Goal: Information Seeking & Learning: Learn about a topic

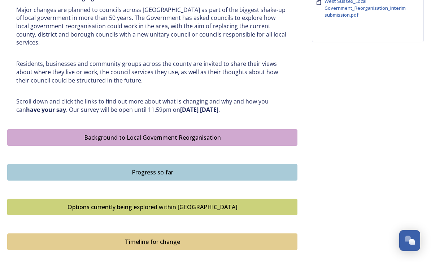
scroll to position [311, 0]
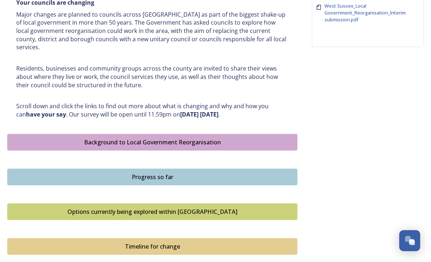
click at [124, 138] on div "Background to Local Government Reorganisation" at bounding box center [152, 142] width 282 height 9
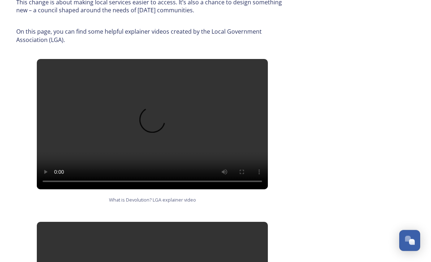
scroll to position [392, 0]
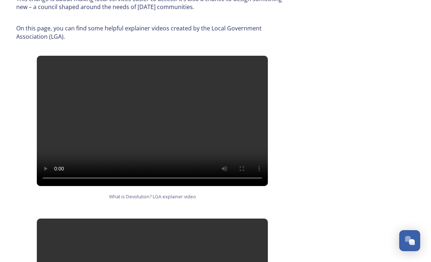
click at [154, 100] on video at bounding box center [152, 121] width 231 height 130
click at [144, 107] on video at bounding box center [152, 121] width 231 height 130
click at [115, 98] on video at bounding box center [152, 121] width 231 height 130
click at [153, 100] on video at bounding box center [152, 121] width 231 height 130
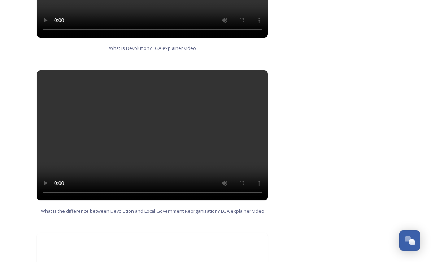
scroll to position [540, 0]
click at [153, 115] on video at bounding box center [152, 135] width 231 height 130
click at [151, 116] on video at bounding box center [152, 135] width 231 height 130
click at [151, 122] on video at bounding box center [152, 135] width 231 height 130
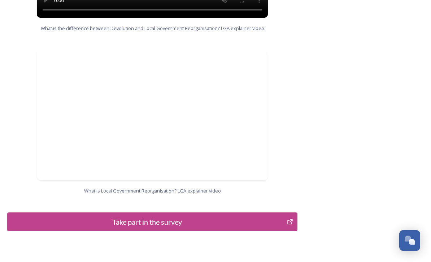
scroll to position [729, 0]
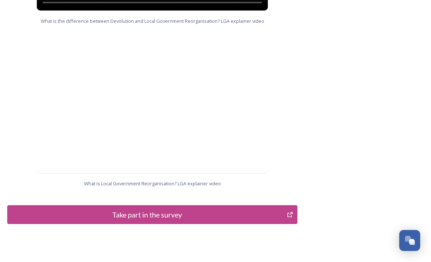
click at [121, 205] on button "Take part in the survey" at bounding box center [152, 214] width 290 height 19
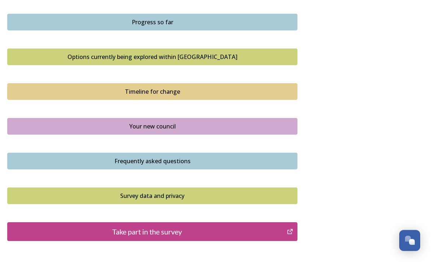
scroll to position [485, 0]
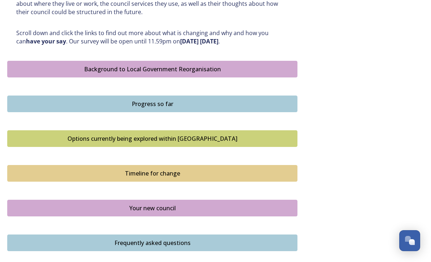
scroll to position [384, 0]
click at [118, 100] on div "Progress so far" at bounding box center [152, 104] width 282 height 9
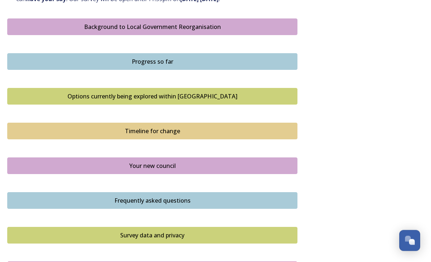
scroll to position [426, 0]
click at [121, 92] on div "Options currently being explored within [GEOGRAPHIC_DATA]" at bounding box center [152, 96] width 282 height 9
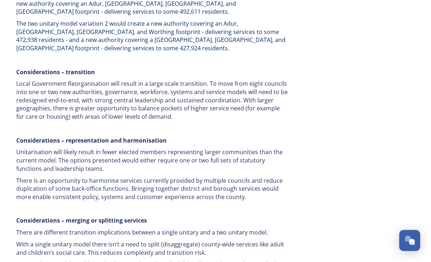
scroll to position [1247, 0]
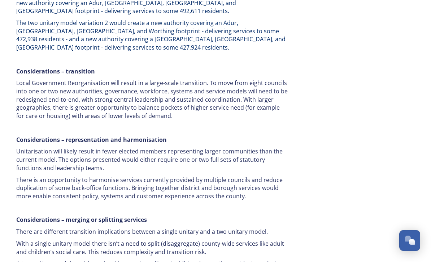
click at [26, 176] on p "There is an opportunity to harmonise services currently provided by multiple co…" at bounding box center [152, 188] width 272 height 25
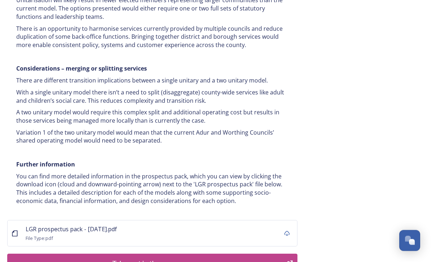
scroll to position [1398, 0]
click at [11, 229] on icon at bounding box center [14, 232] width 7 height 7
click at [61, 225] on span "LGR prospectus pack - [DATE].pdf" at bounding box center [71, 229] width 91 height 8
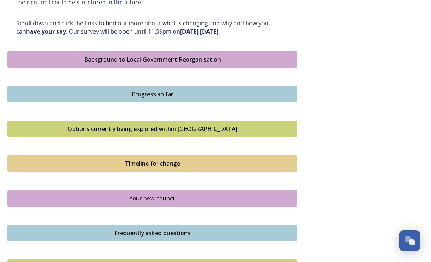
scroll to position [396, 0]
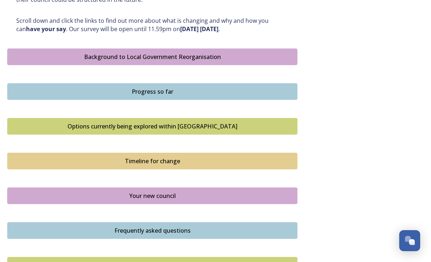
click at [147, 156] on div "Timeline for change" at bounding box center [152, 160] width 282 height 9
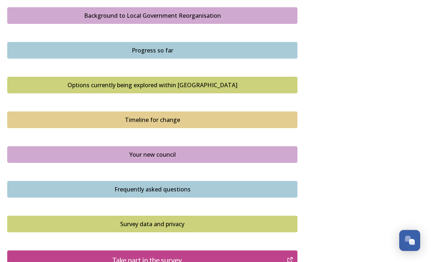
scroll to position [438, 0]
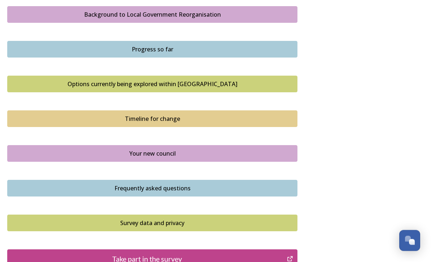
click at [155, 115] on div "Timeline for change" at bounding box center [152, 119] width 282 height 9
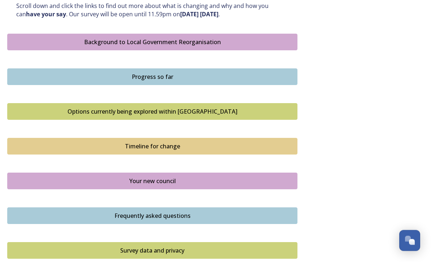
scroll to position [415, 0]
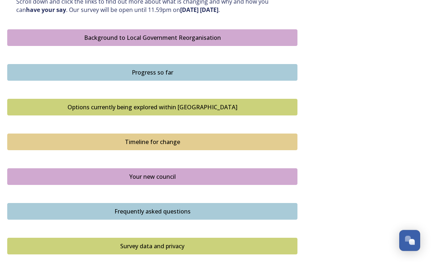
click at [159, 172] on div "Your new council" at bounding box center [152, 176] width 282 height 9
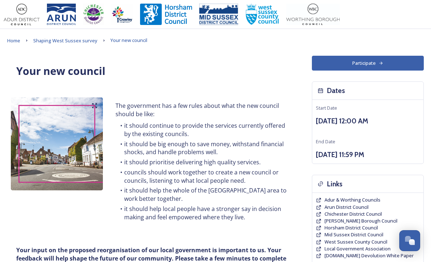
click at [221, 177] on li "councils should work together to create a new council or councils, listening to…" at bounding box center [202, 176] width 173 height 16
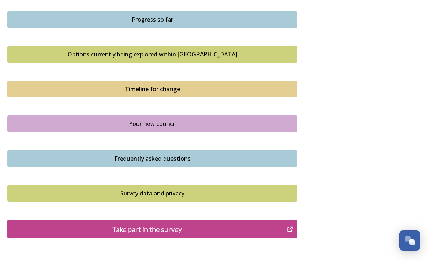
scroll to position [468, 0]
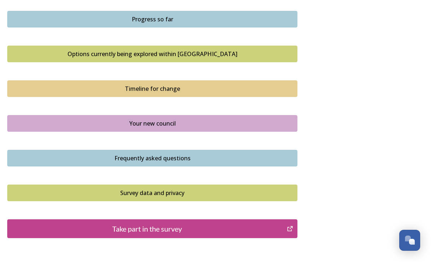
click at [154, 150] on button "Frequently asked questions" at bounding box center [152, 158] width 290 height 17
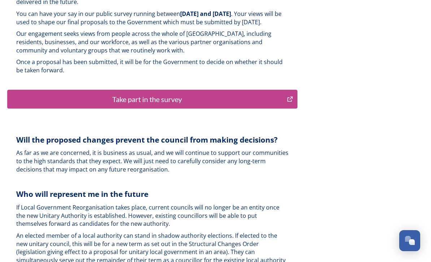
scroll to position [1820, 0]
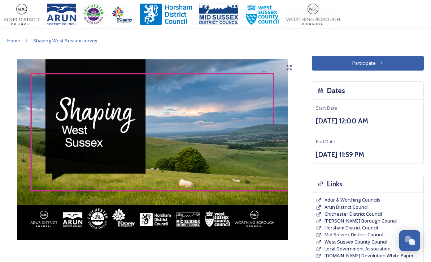
click at [218, 85] on img at bounding box center [152, 149] width 290 height 181
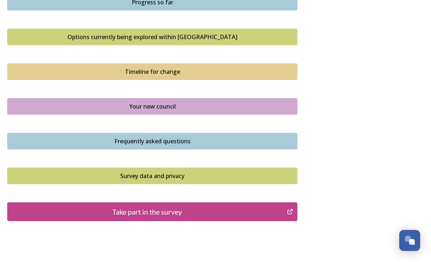
scroll to position [485, 0]
click at [131, 172] on div "Survey data and privacy" at bounding box center [152, 176] width 282 height 9
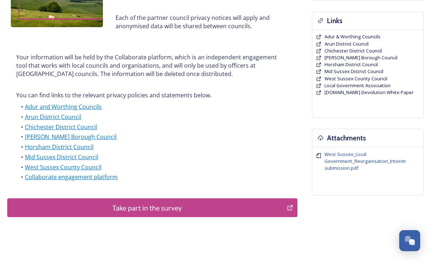
scroll to position [167, 0]
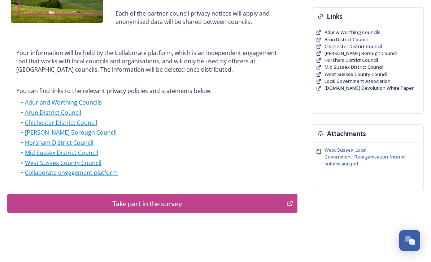
click at [162, 198] on div "Take part in the survey" at bounding box center [147, 203] width 272 height 11
